Goal: Transaction & Acquisition: Purchase product/service

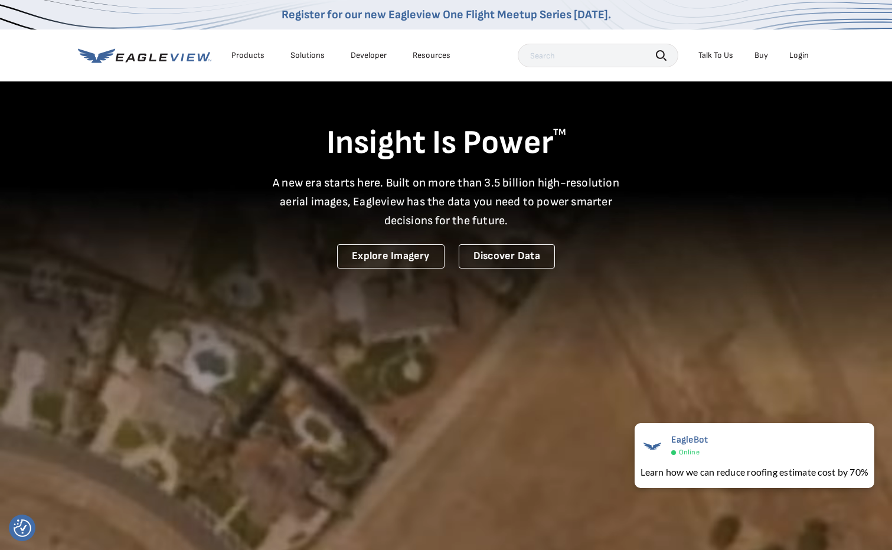
click at [805, 54] on div "Login" at bounding box center [798, 55] width 19 height 11
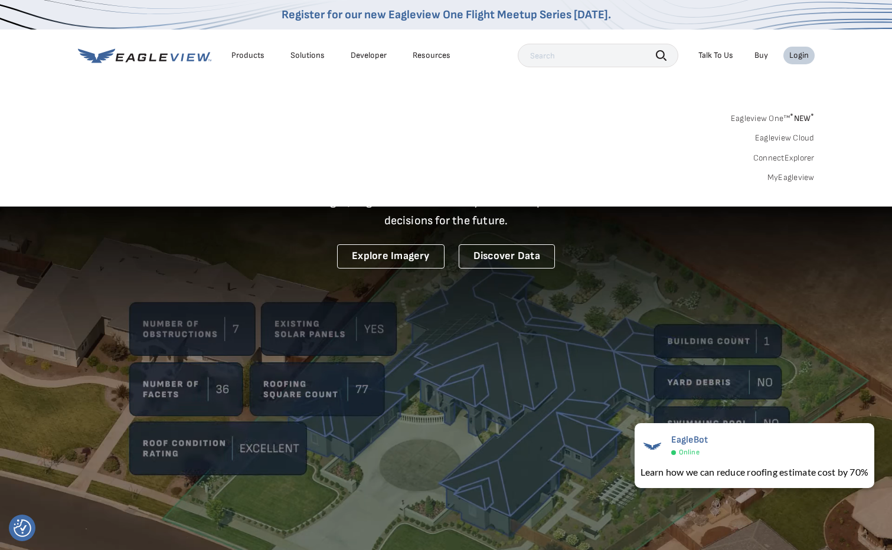
click at [801, 177] on link "MyEagleview" at bounding box center [790, 177] width 47 height 11
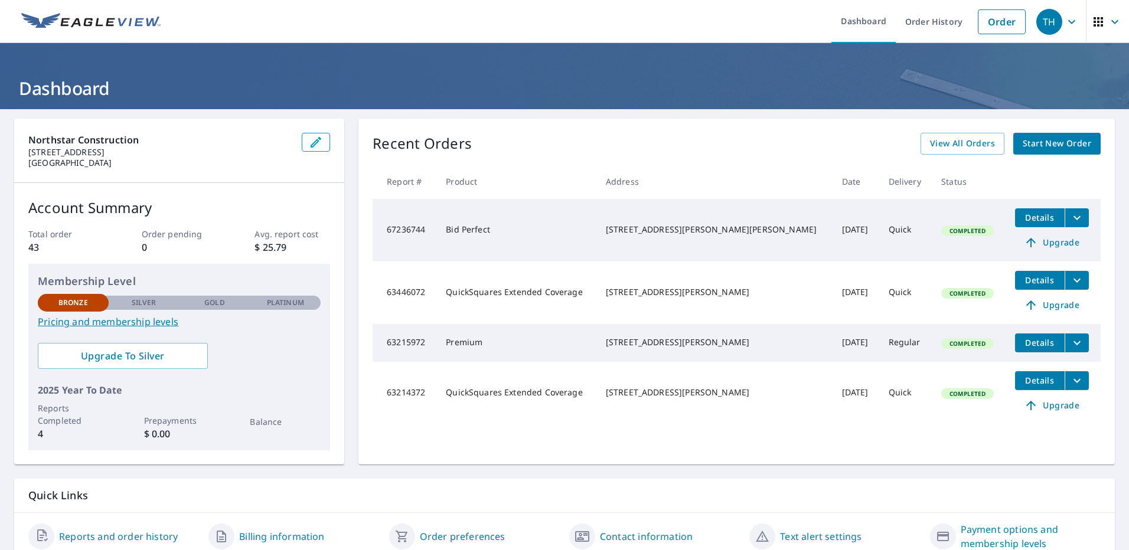
click at [1044, 241] on span "Upgrade" at bounding box center [1052, 243] width 60 height 14
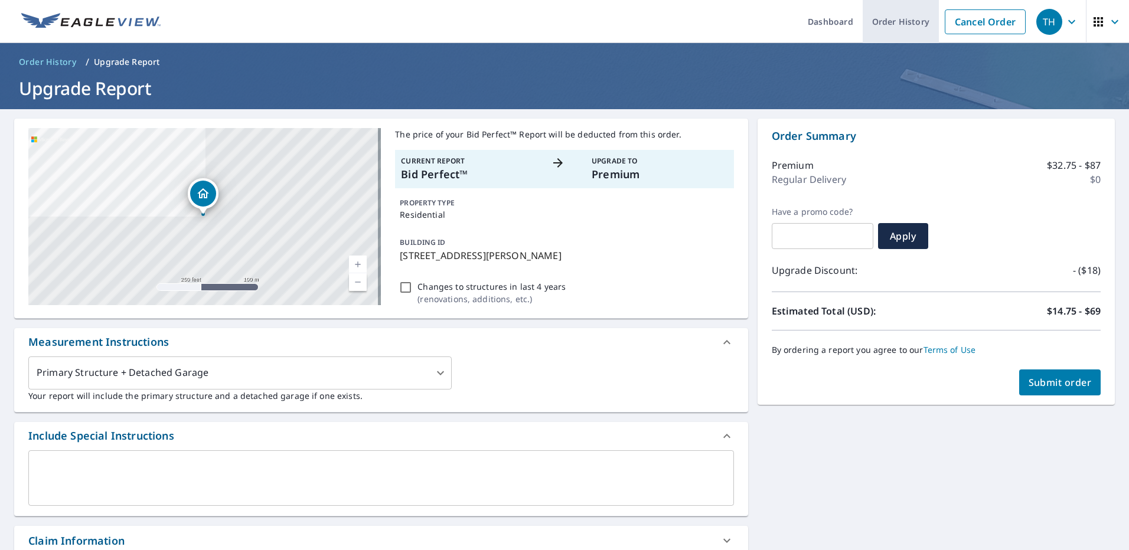
click at [903, 21] on link "Order History" at bounding box center [900, 21] width 76 height 43
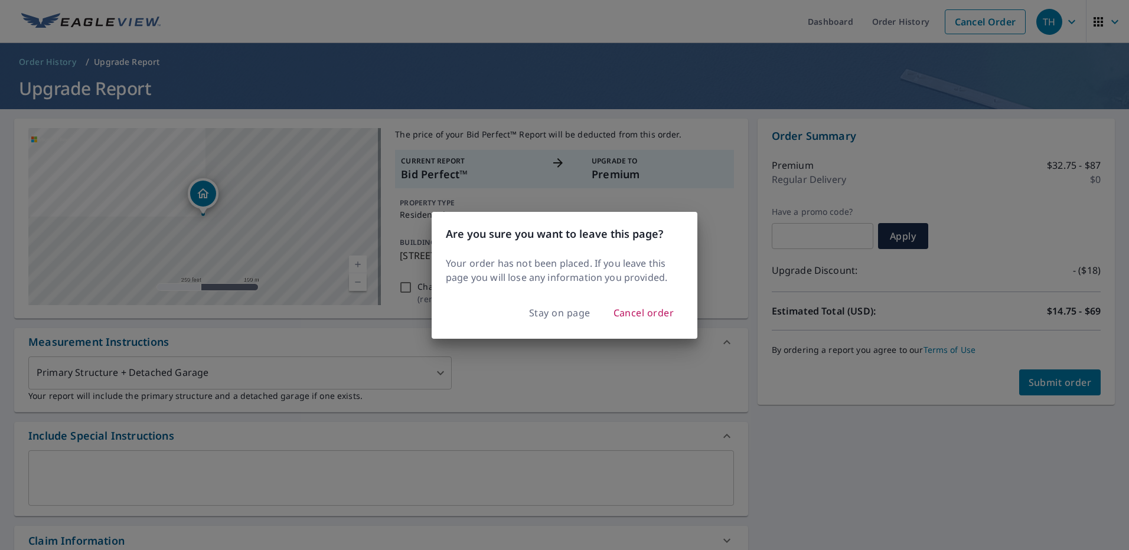
drag, startPoint x: 933, startPoint y: 79, endPoint x: 955, endPoint y: 64, distance: 26.9
click at [934, 80] on div "Are you sure you want to leave this page? Your order has not been placed. If yo…" at bounding box center [564, 275] width 1129 height 550
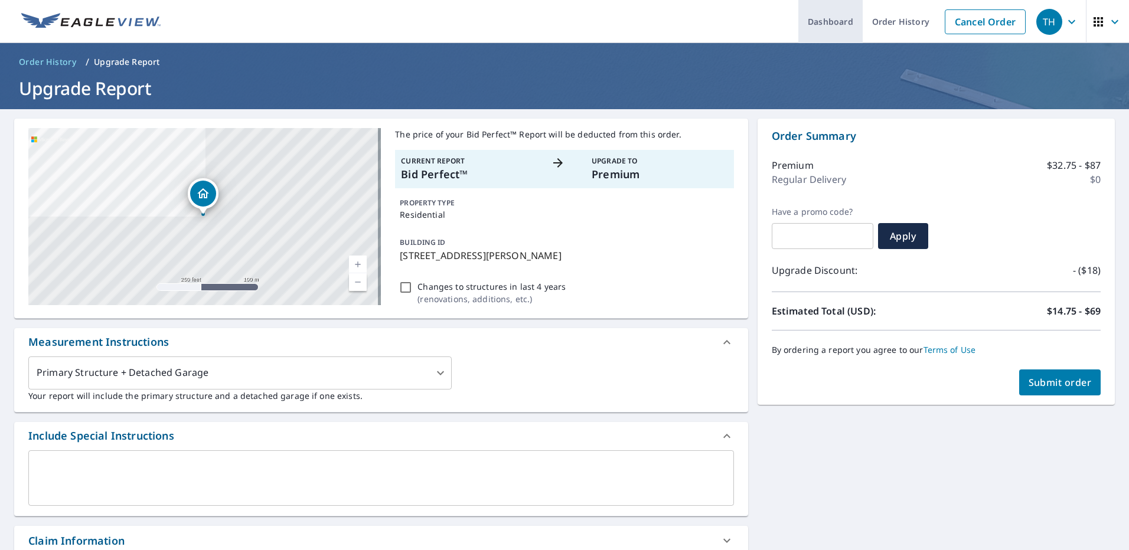
click at [829, 22] on link "Dashboard" at bounding box center [830, 21] width 64 height 43
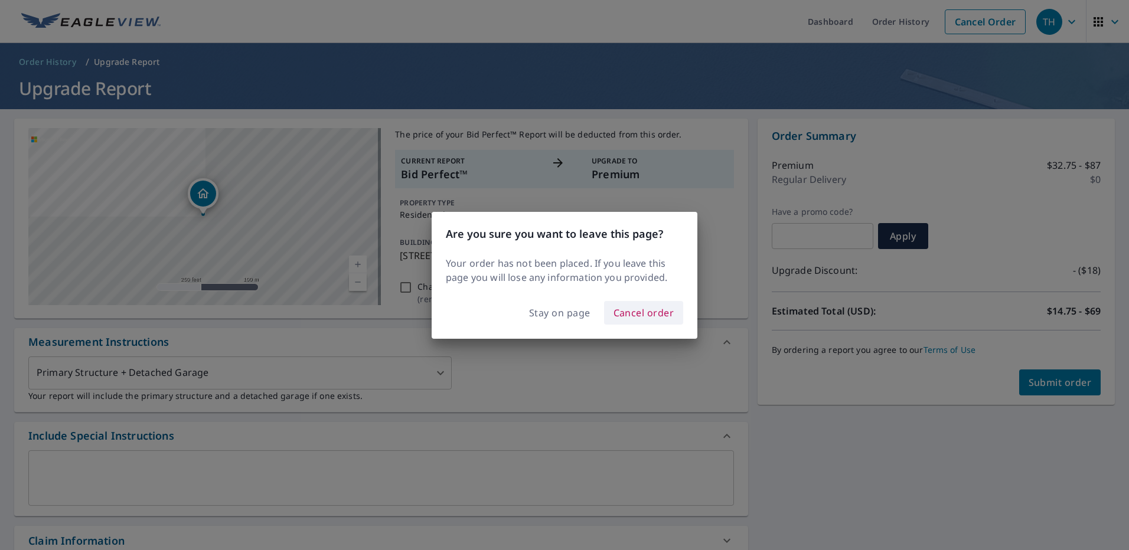
click at [667, 307] on span "Cancel order" at bounding box center [643, 313] width 61 height 17
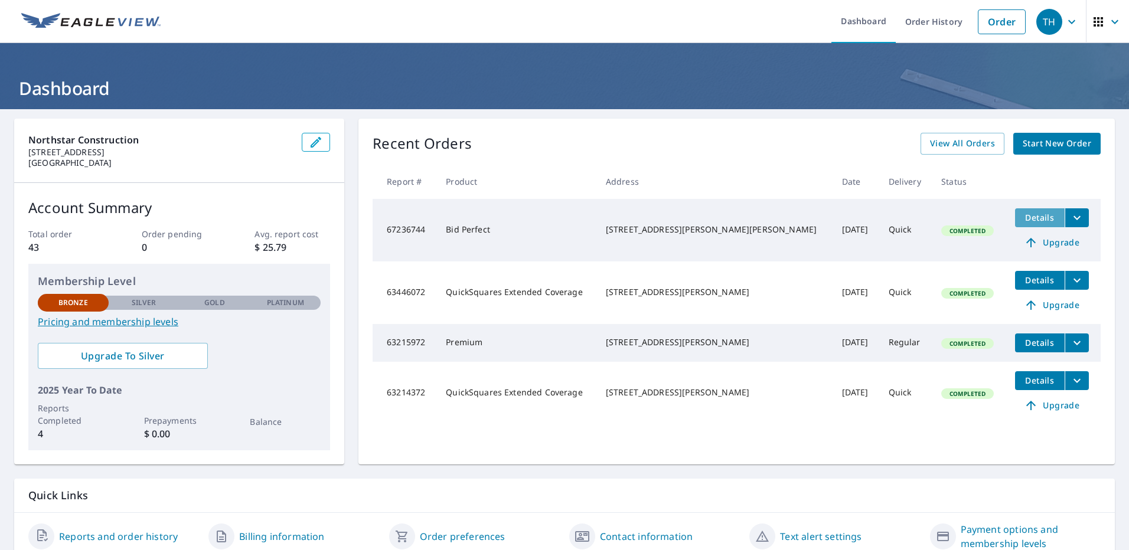
click at [1025, 211] on button "Details" at bounding box center [1040, 217] width 50 height 19
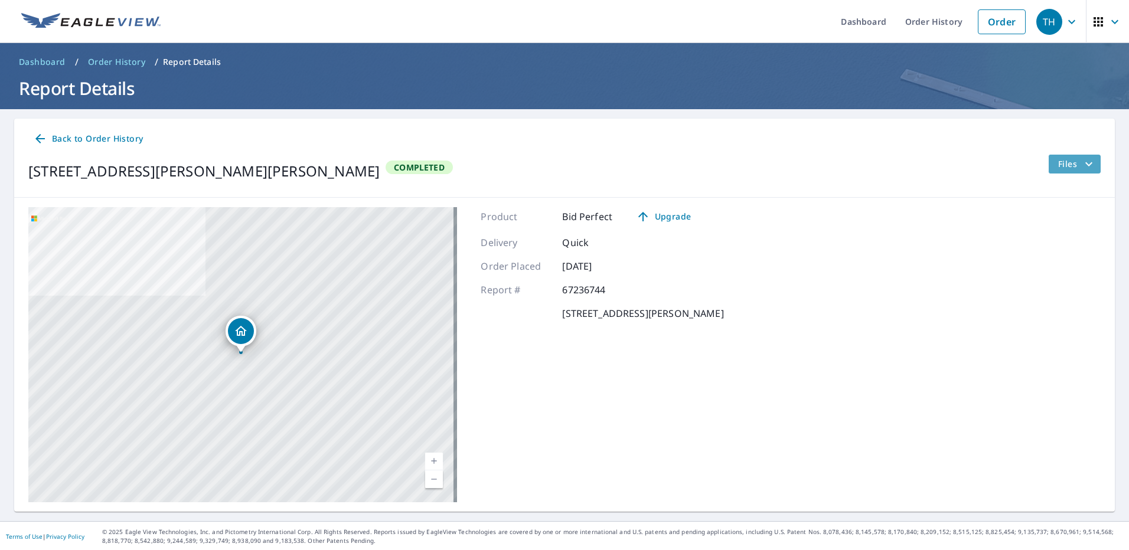
click at [1066, 162] on span "Files" at bounding box center [1077, 164] width 38 height 14
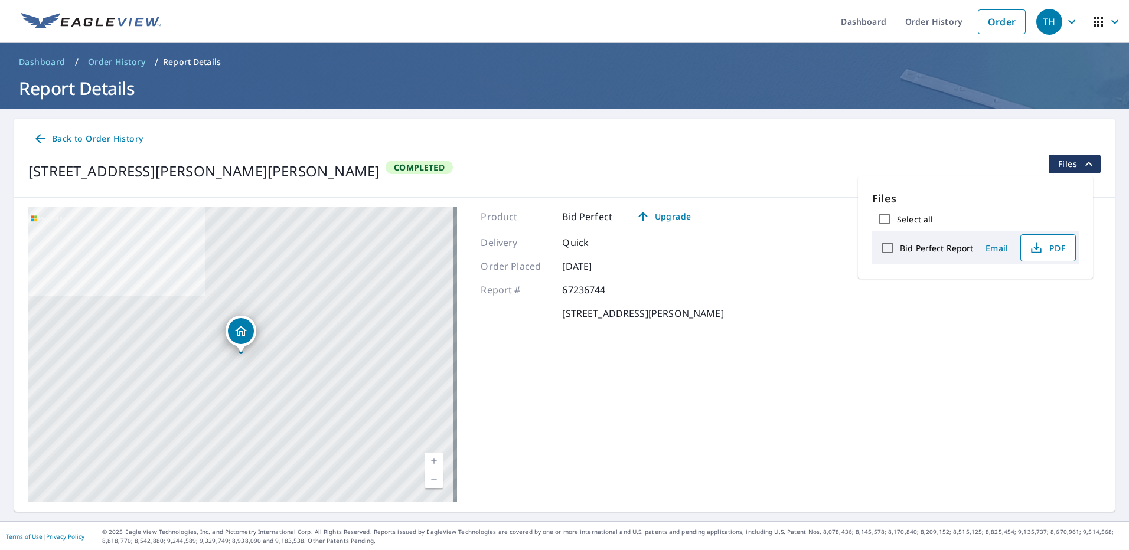
click at [1053, 246] on span "PDF" at bounding box center [1047, 248] width 38 height 14
click at [996, 22] on link "Order" at bounding box center [1002, 21] width 48 height 25
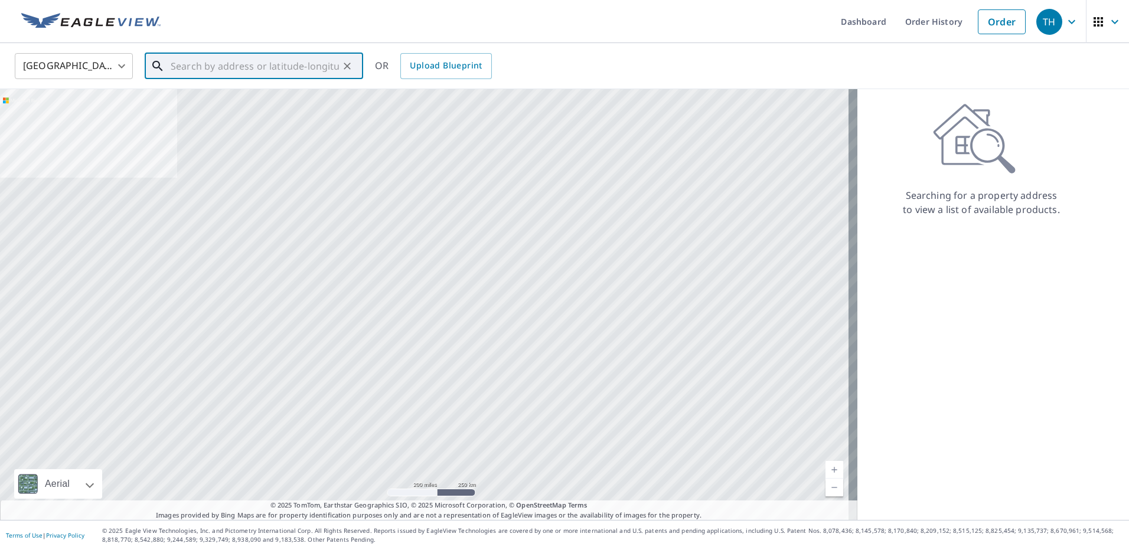
click at [179, 69] on input "text" at bounding box center [255, 66] width 168 height 33
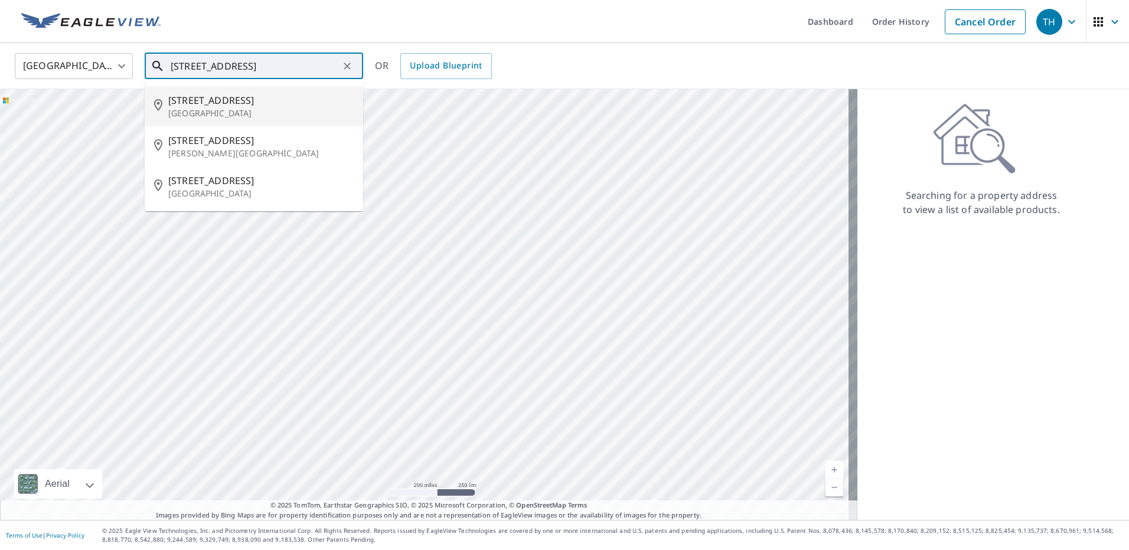
click at [251, 109] on p "[GEOGRAPHIC_DATA]" at bounding box center [260, 113] width 185 height 12
type input "[STREET_ADDRESS][PERSON_NAME]"
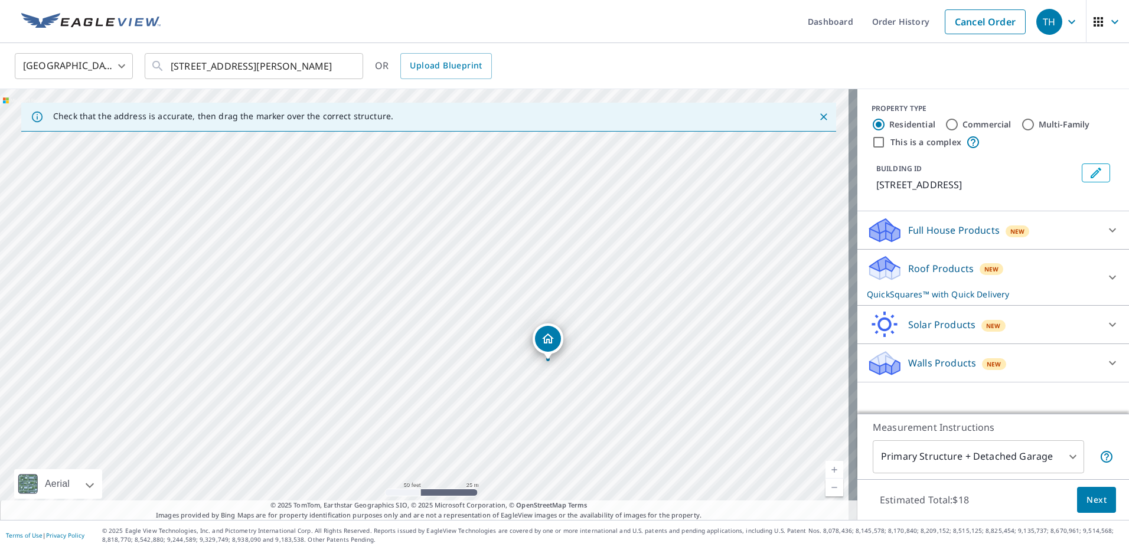
drag, startPoint x: 1102, startPoint y: 276, endPoint x: 1115, endPoint y: 319, distance: 45.2
click at [1105, 276] on icon at bounding box center [1112, 277] width 14 height 14
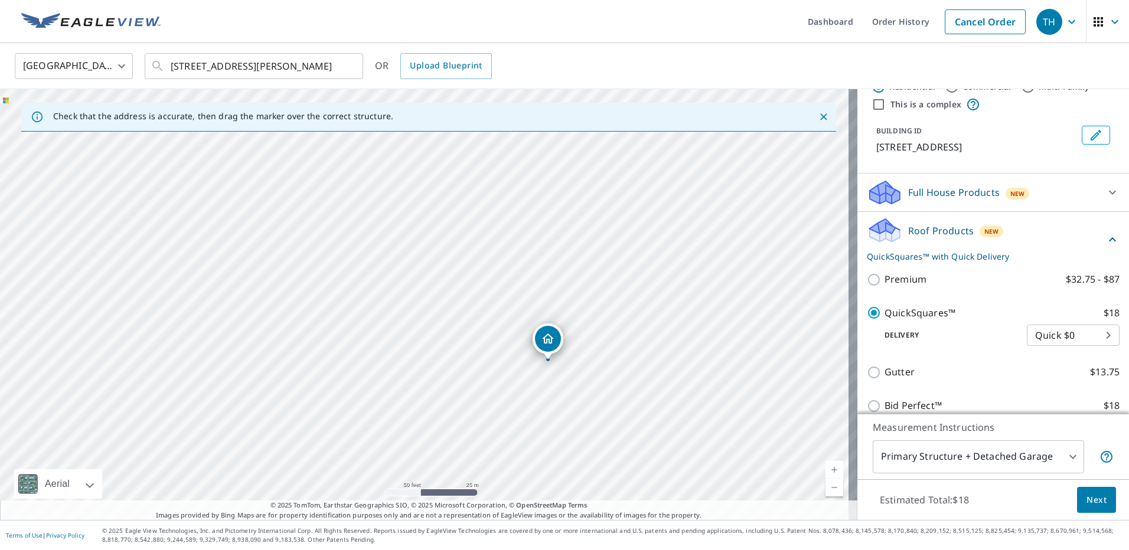
scroll to position [59, 0]
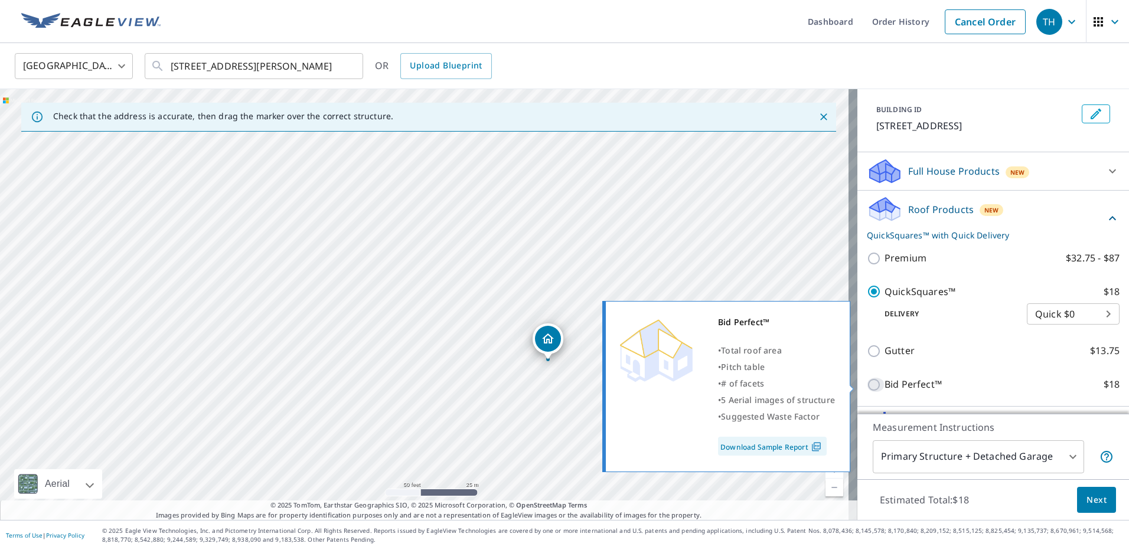
click at [867, 385] on input "Bid Perfect™ $18" at bounding box center [876, 385] width 18 height 14
checkbox input "true"
checkbox input "false"
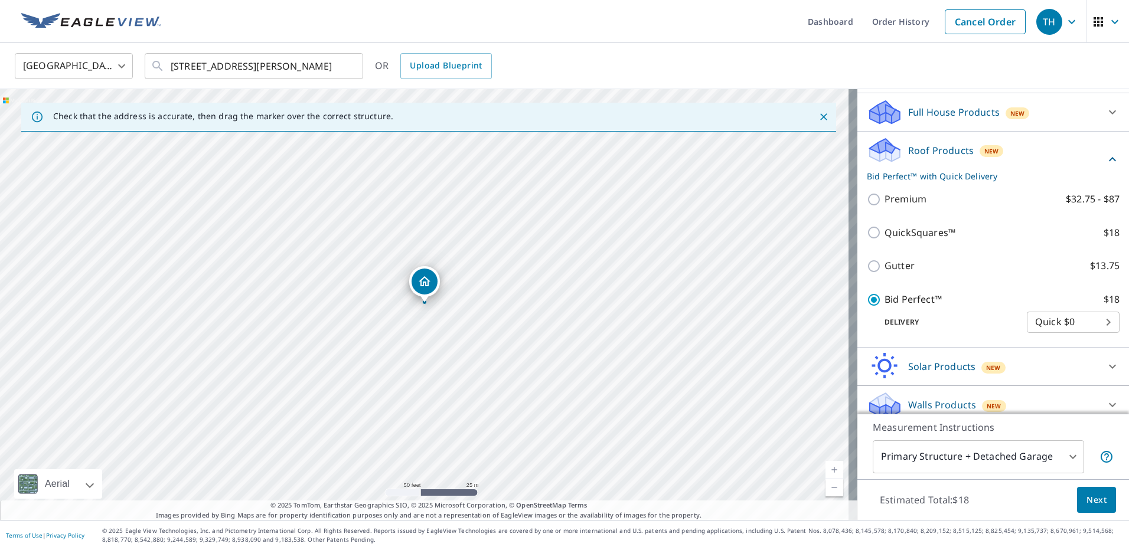
scroll to position [129, 0]
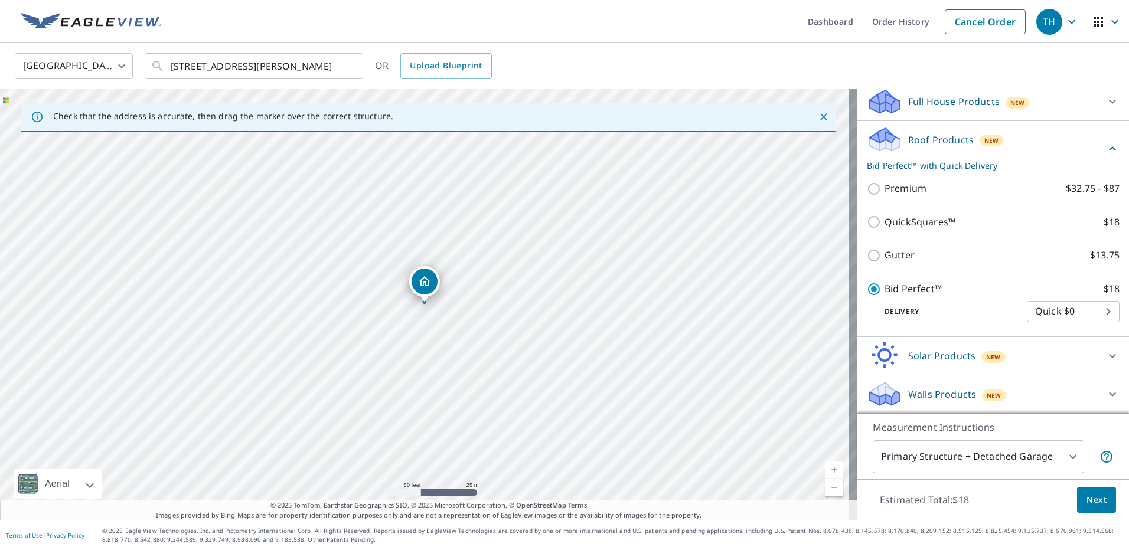
click at [1088, 500] on span "Next" at bounding box center [1096, 500] width 20 height 15
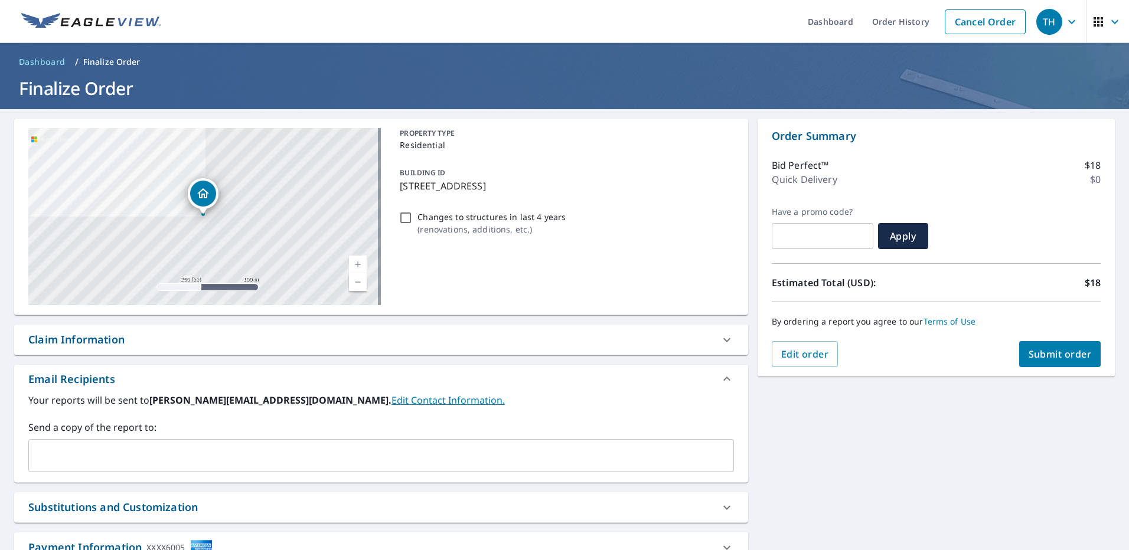
click at [403, 220] on input "Changes to structures in last 4 years ( renovations, additions, etc. )" at bounding box center [405, 218] width 14 height 14
checkbox input "true"
click at [1064, 357] on span "Submit order" at bounding box center [1059, 354] width 63 height 13
